Goal: Task Accomplishment & Management: Manage account settings

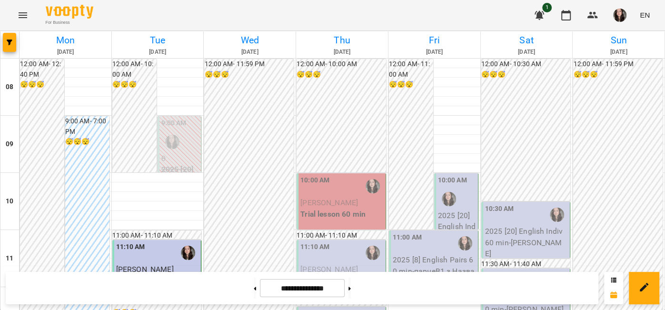
scroll to position [75, 0]
click at [342, 209] on p "Trial lesson 60 min" at bounding box center [341, 214] width 83 height 11
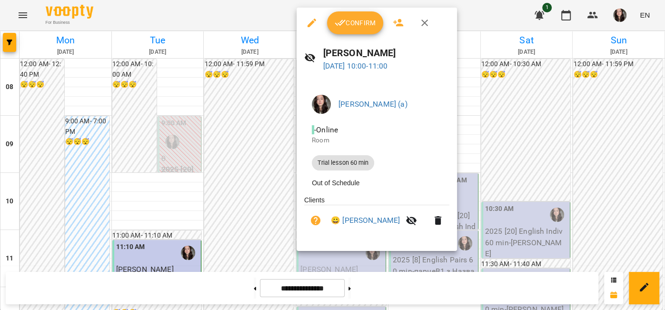
click at [362, 29] on button "Confirm" at bounding box center [355, 22] width 56 height 23
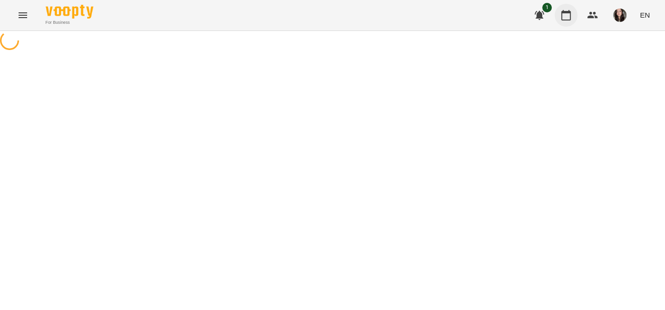
click at [564, 13] on icon "button" at bounding box center [566, 15] width 10 height 10
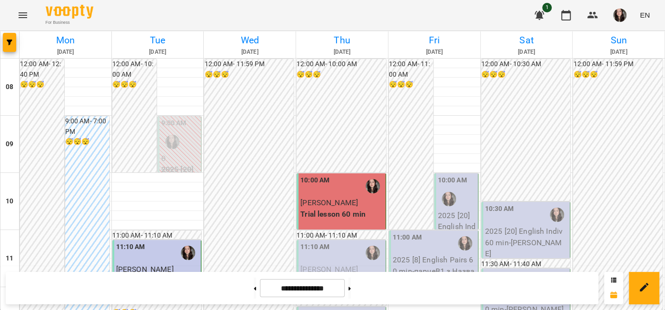
scroll to position [113, 0]
click at [345, 265] on span "[PERSON_NAME]" at bounding box center [329, 269] width 58 height 9
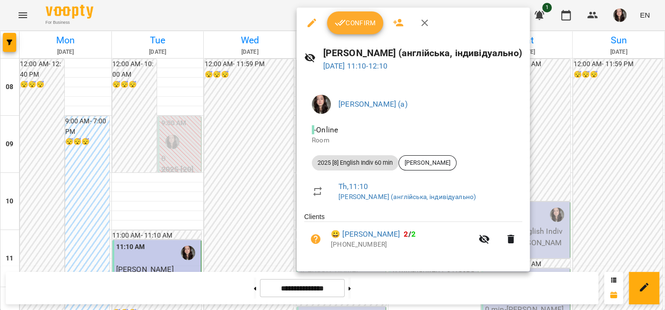
click at [365, 27] on span "Confirm" at bounding box center [355, 22] width 41 height 11
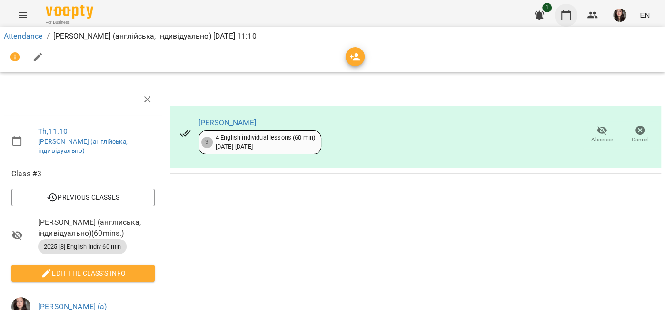
click at [568, 19] on icon "button" at bounding box center [565, 15] width 11 height 11
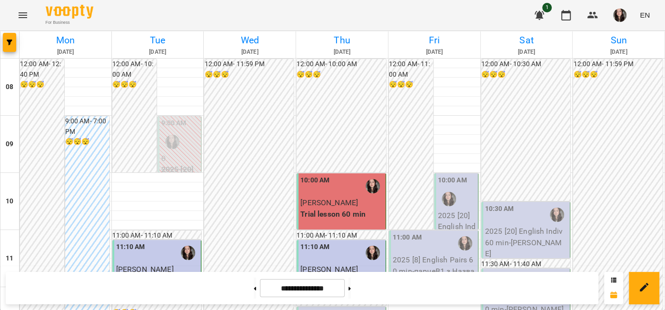
scroll to position [199, 0]
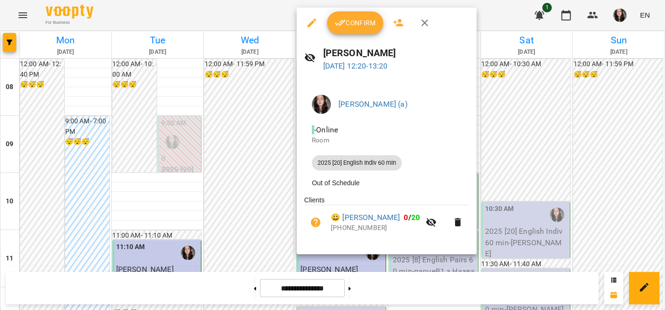
click at [347, 27] on span "Confirm" at bounding box center [355, 22] width 41 height 11
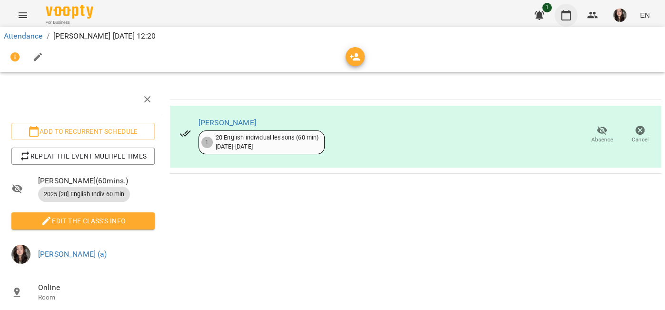
click at [570, 14] on icon "button" at bounding box center [566, 15] width 10 height 10
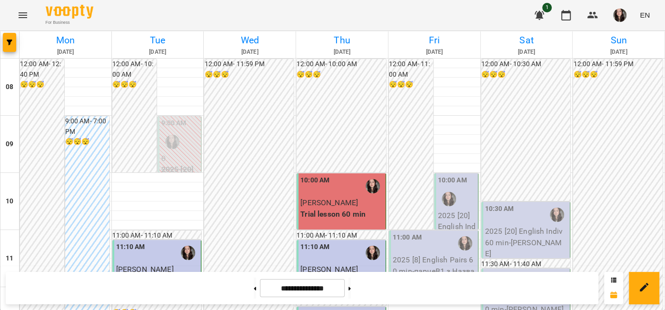
scroll to position [86, 0]
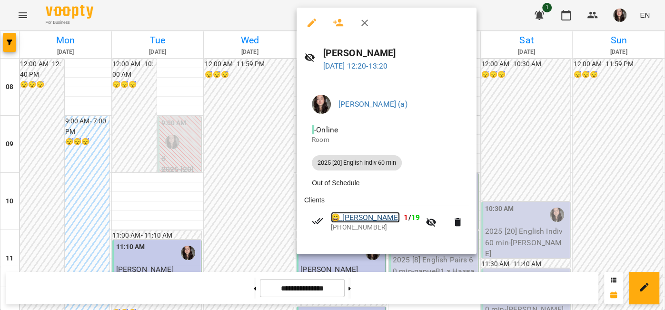
click at [356, 219] on link "😀 [PERSON_NAME]" at bounding box center [365, 217] width 69 height 11
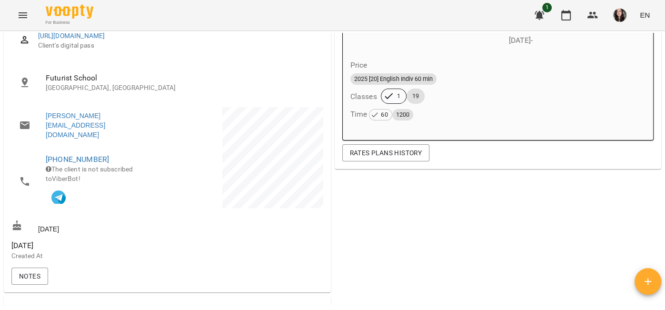
scroll to position [151, 0]
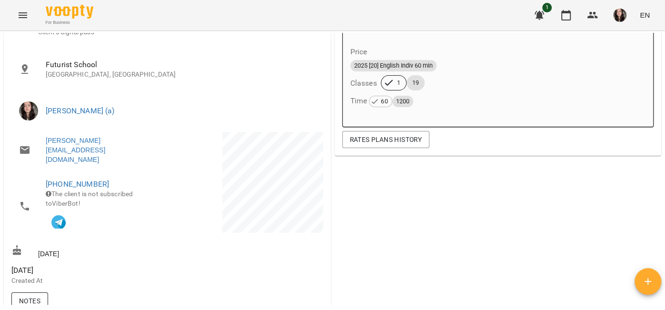
click at [28, 295] on span "Notes" at bounding box center [29, 300] width 21 height 11
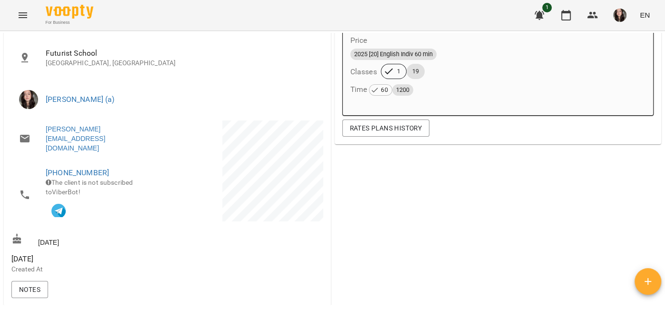
scroll to position [165, 0]
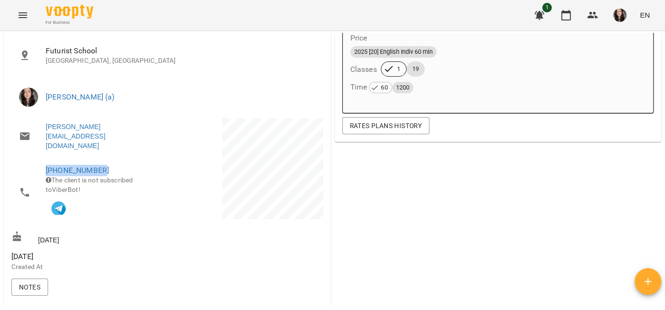
drag, startPoint x: 106, startPoint y: 165, endPoint x: 34, endPoint y: 163, distance: 71.9
click at [34, 163] on li "[PHONE_NUMBER] The client is not subscribed to ViberBot!" at bounding box center [88, 192] width 154 height 69
copy link "[PHONE_NUMBER]"
